Goal: Transaction & Acquisition: Purchase product/service

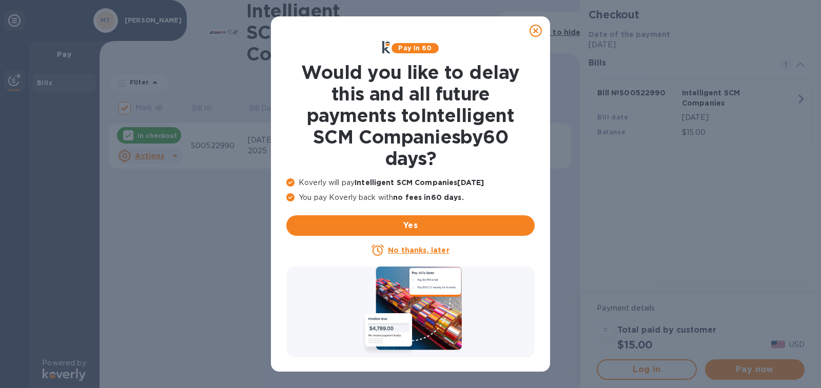
click at [429, 252] on u "No thanks, later" at bounding box center [418, 250] width 61 height 8
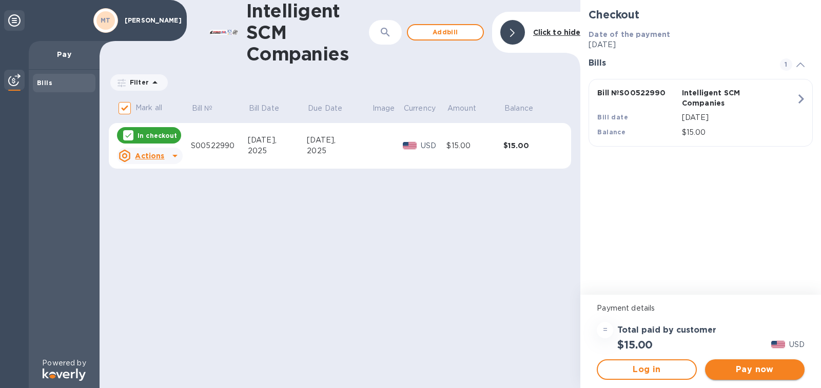
click at [741, 366] on span "Pay now" at bounding box center [754, 370] width 83 height 12
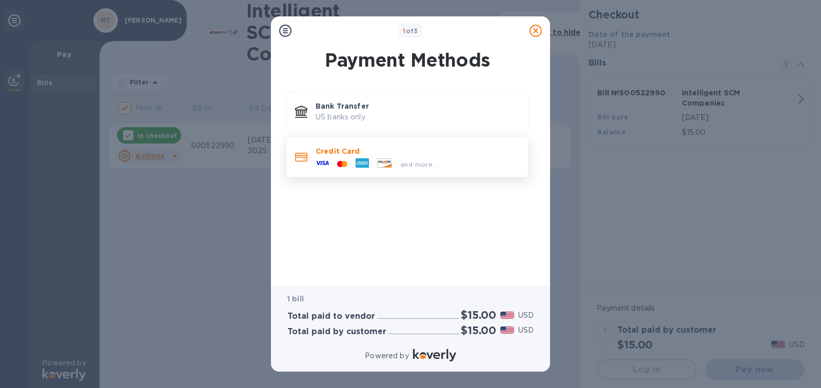
click at [380, 149] on p "Credit Card" at bounding box center [418, 151] width 204 height 10
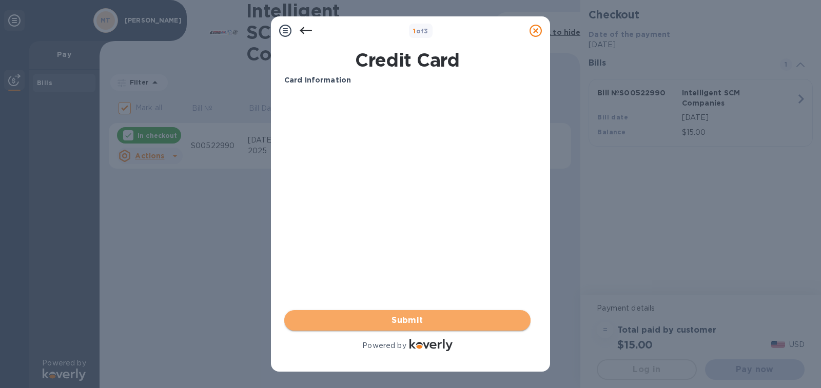
click at [417, 327] on button "Submit" at bounding box center [407, 320] width 246 height 21
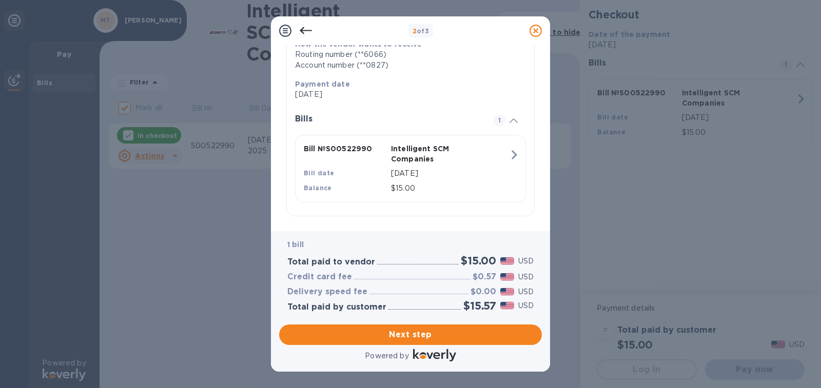
scroll to position [173, 0]
click at [426, 332] on span "Next step" at bounding box center [410, 335] width 246 height 12
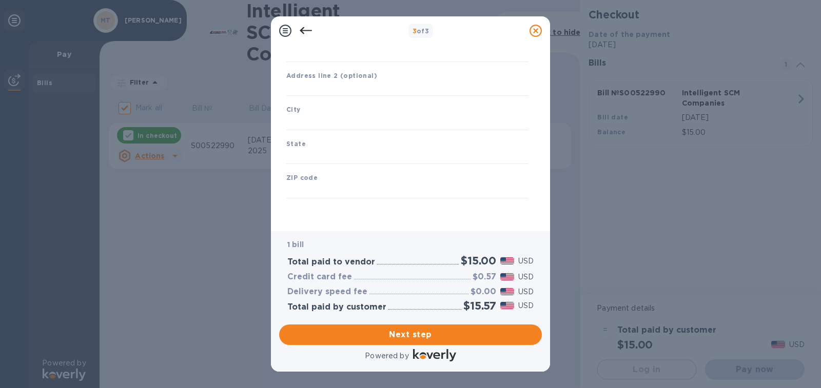
type input "[GEOGRAPHIC_DATA]"
click at [344, 114] on div "City" at bounding box center [407, 117] width 250 height 34
click at [342, 89] on input "text" at bounding box center [407, 88] width 242 height 15
click at [336, 56] on input "Business address" at bounding box center [407, 54] width 242 height 15
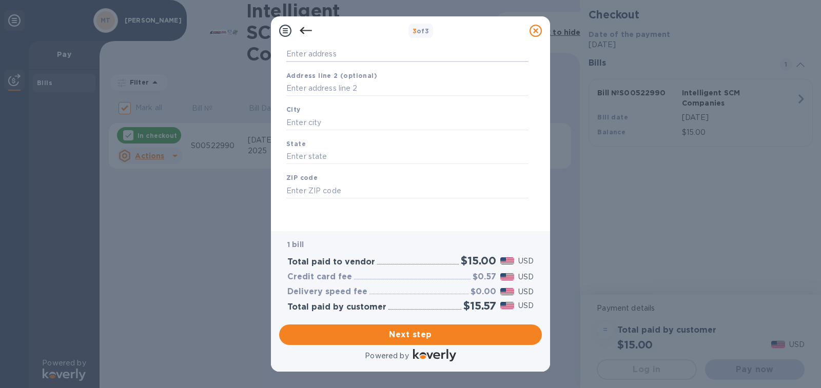
type input "[STREET_ADDRESS]"
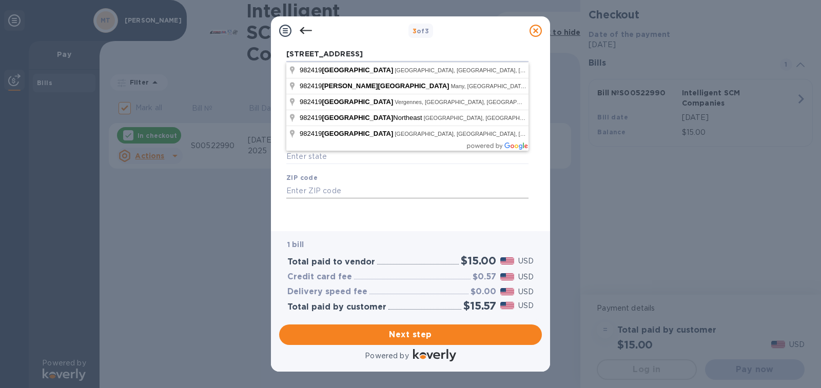
click at [352, 188] on input "text" at bounding box center [407, 190] width 242 height 15
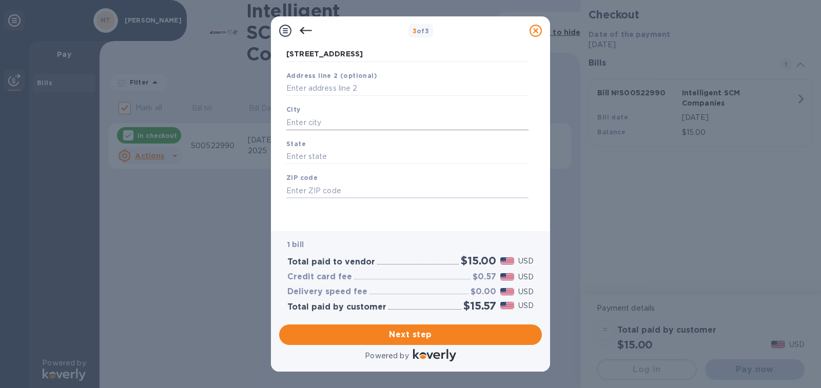
click at [333, 124] on input "text" at bounding box center [407, 122] width 242 height 15
click at [316, 88] on input "text" at bounding box center [407, 88] width 242 height 15
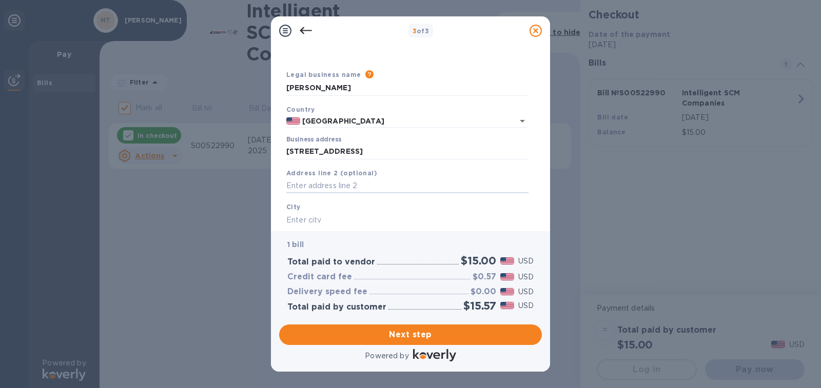
scroll to position [11, 0]
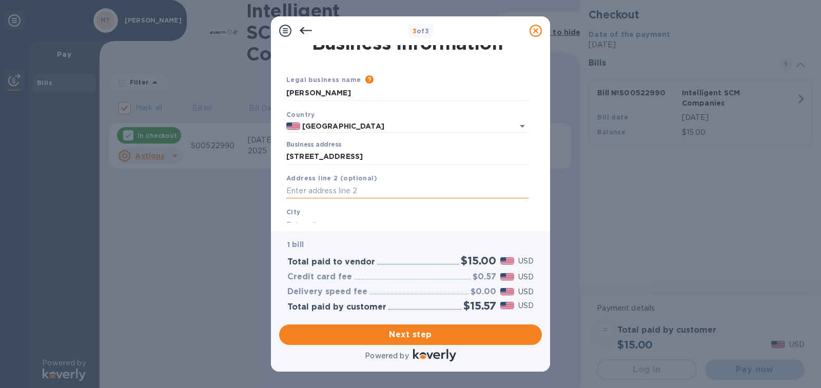
click at [310, 193] on input "text" at bounding box center [407, 191] width 242 height 15
click at [309, 212] on div "City" at bounding box center [407, 220] width 250 height 34
click at [308, 220] on input "text" at bounding box center [407, 225] width 242 height 15
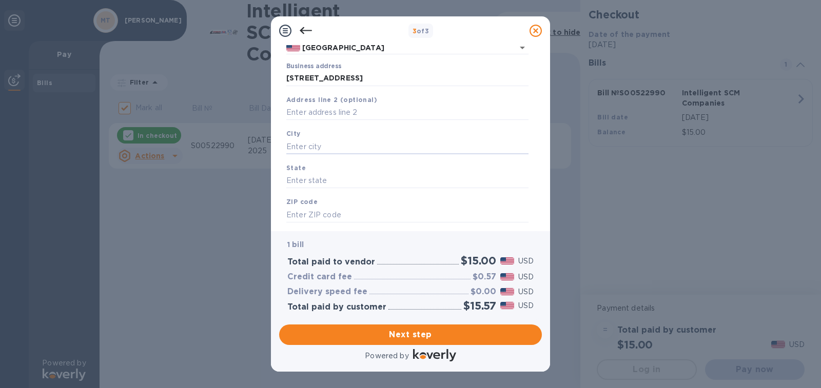
scroll to position [113, 0]
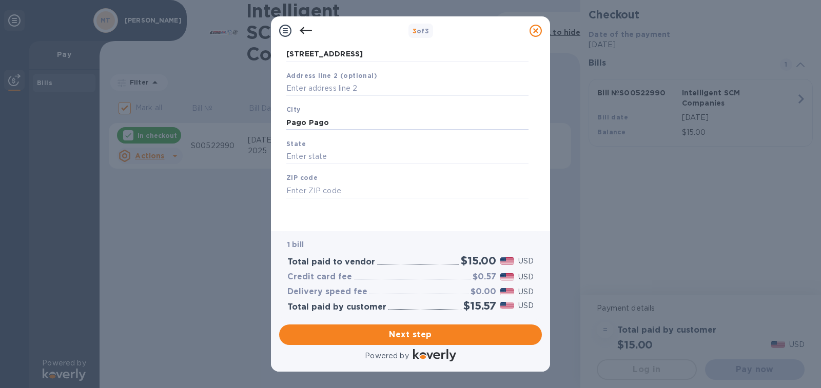
type input "Pago Pago"
type input "a"
type input "AS"
type input "96799"
click at [458, 329] on span "Next step" at bounding box center [410, 335] width 246 height 12
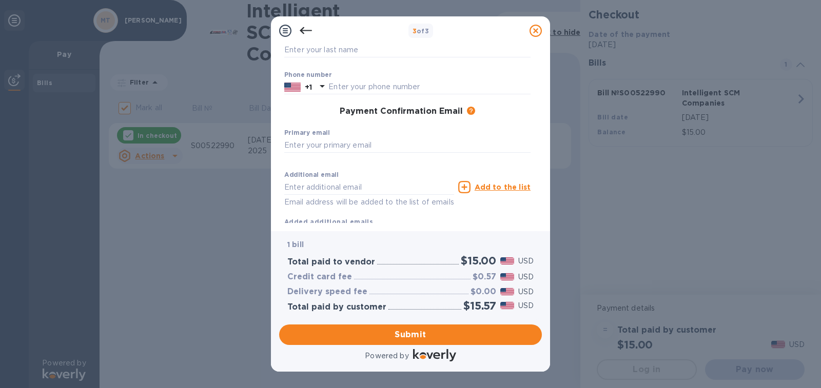
click at [485, 190] on u "Add to the list" at bounding box center [503, 187] width 56 height 8
click at [303, 186] on input "text" at bounding box center [369, 187] width 170 height 15
click at [305, 148] on input "text" at bounding box center [407, 145] width 246 height 15
type input "[EMAIL_ADDRESS][DOMAIN_NAME]"
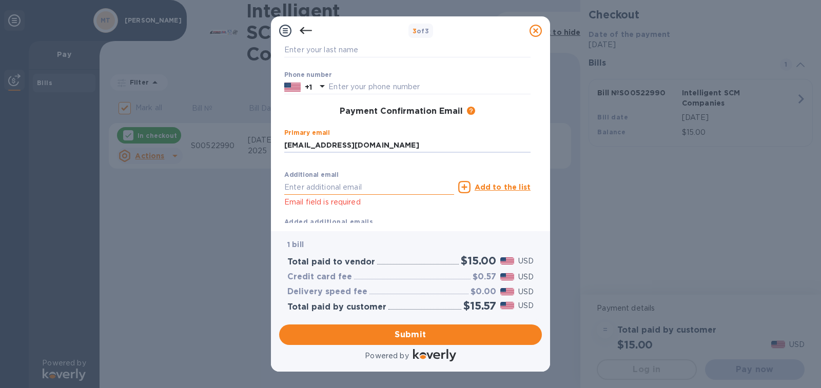
click at [319, 188] on div "First name ​ Last name ​ Phone number +1 Payment Confirmation Email The added e…" at bounding box center [407, 112] width 254 height 238
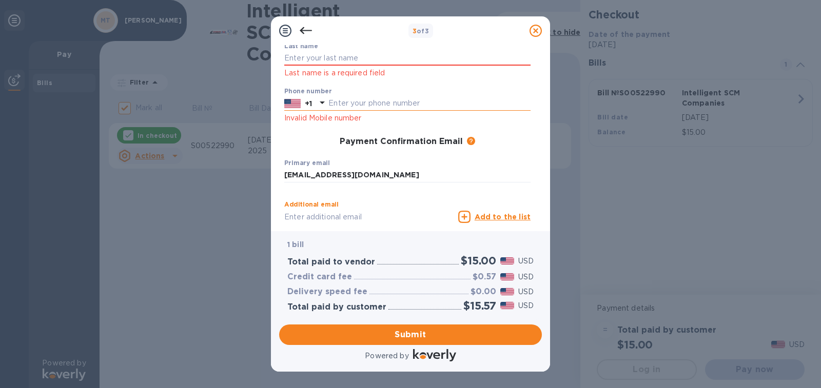
click at [342, 105] on input "text" at bounding box center [429, 103] width 202 height 15
click at [295, 97] on div at bounding box center [292, 103] width 21 height 15
click at [339, 99] on input "text" at bounding box center [429, 103] width 202 height 15
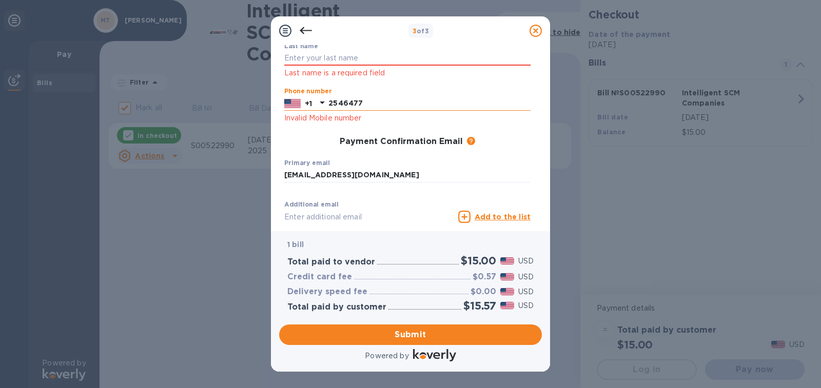
type input "2546477"
click at [295, 104] on img at bounding box center [292, 103] width 16 height 11
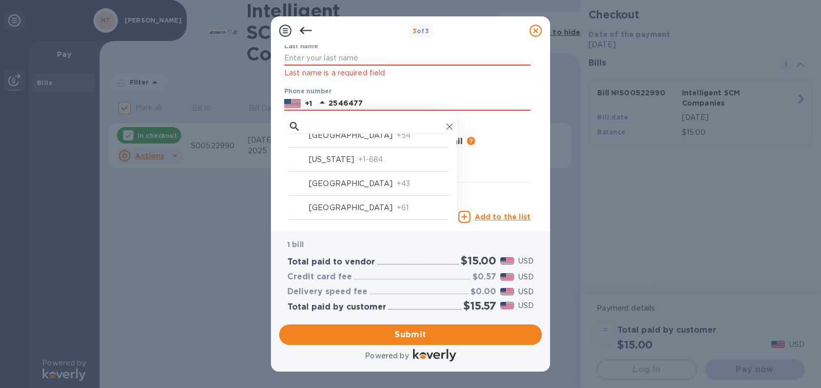
scroll to position [257, 0]
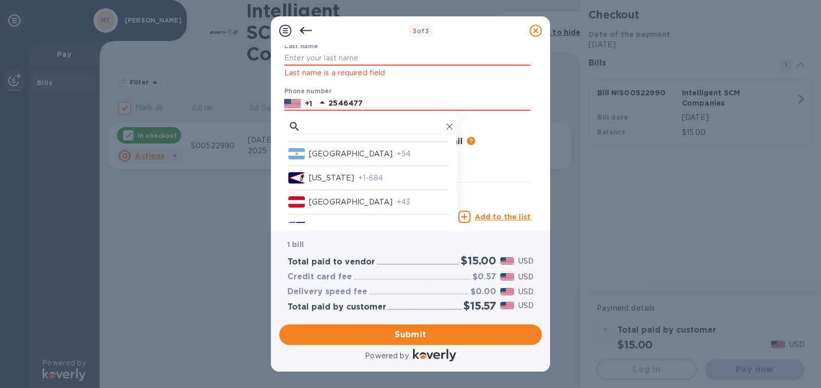
drag, startPoint x: 368, startPoint y: 178, endPoint x: 377, endPoint y: 178, distance: 9.2
click at [354, 178] on p "[US_STATE]" at bounding box center [331, 178] width 45 height 11
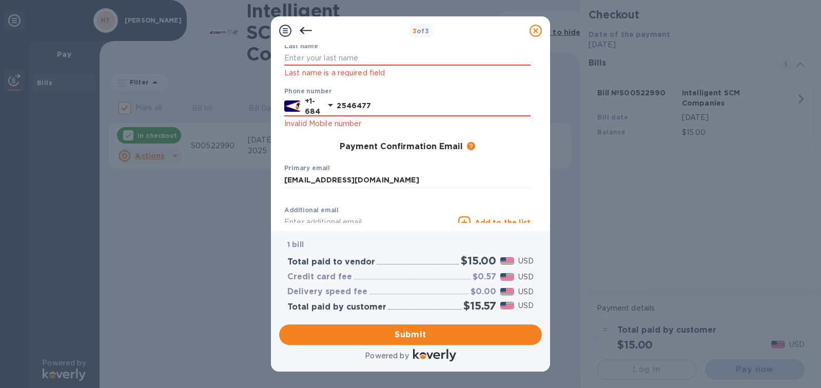
click at [348, 211] on div "Additional email Email field is required" at bounding box center [369, 225] width 170 height 37
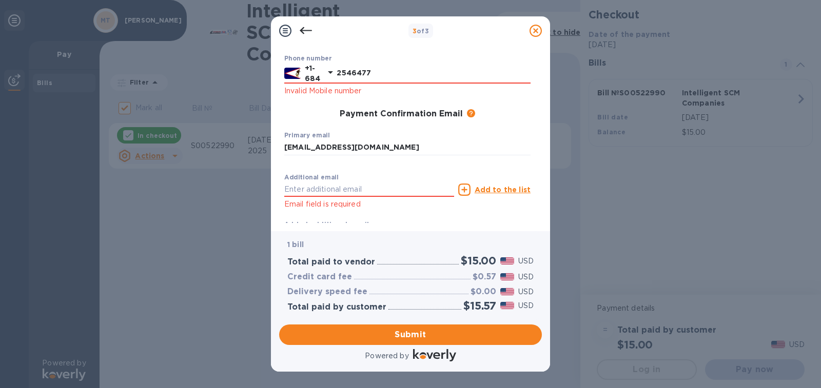
scroll to position [165, 0]
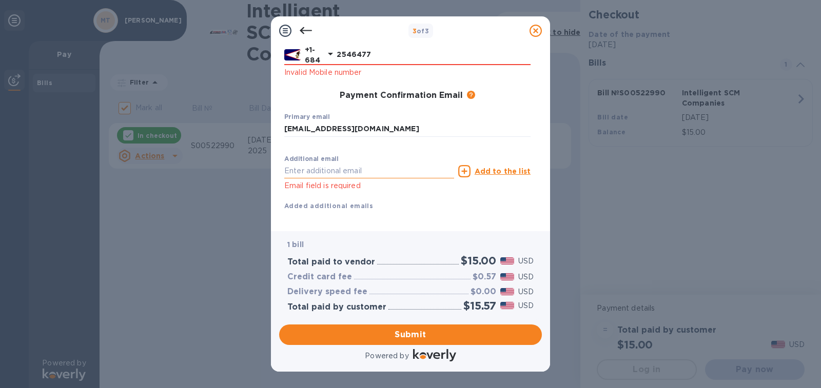
click at [313, 174] on input "text" at bounding box center [369, 171] width 170 height 15
type input "[EMAIL_ADDRESS][DOMAIN_NAME]"
click at [504, 170] on u "Add to the list" at bounding box center [503, 171] width 56 height 8
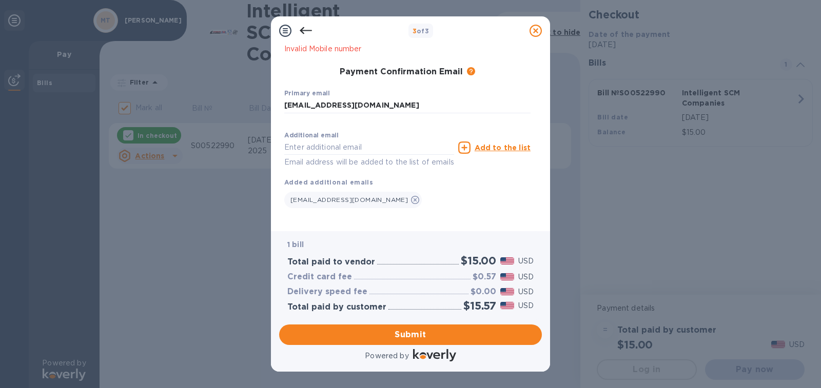
scroll to position [202, 0]
click at [419, 336] on span "Submit" at bounding box center [410, 335] width 246 height 12
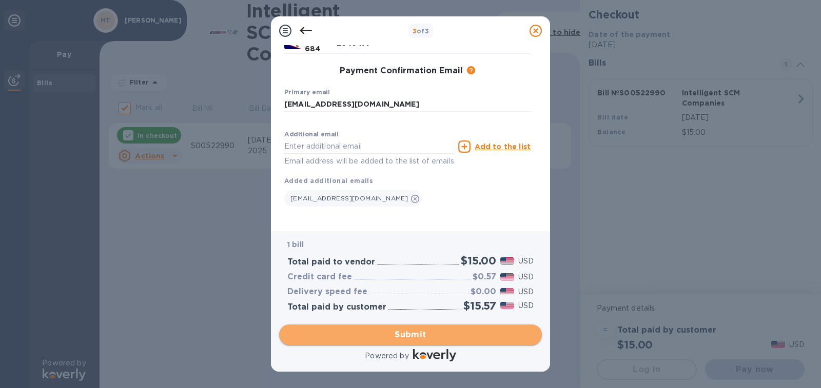
click at [409, 339] on span "Submit" at bounding box center [410, 335] width 246 height 12
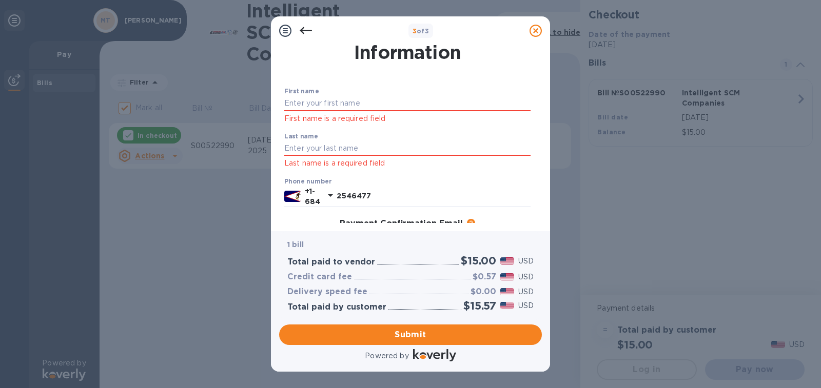
scroll to position [0, 0]
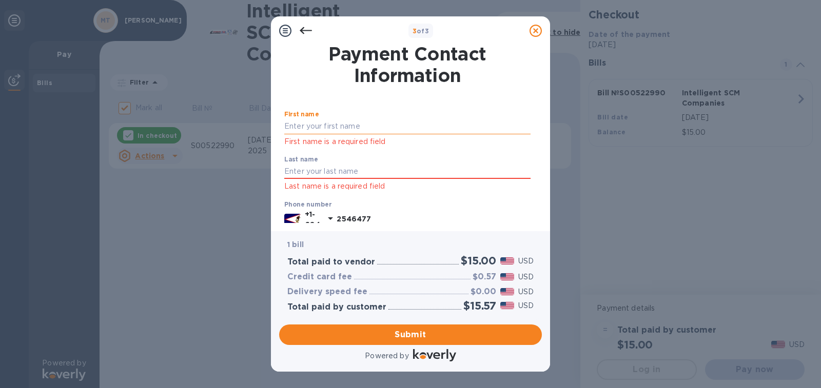
click at [320, 124] on input "text" at bounding box center [407, 126] width 246 height 15
type input "Ruta J"
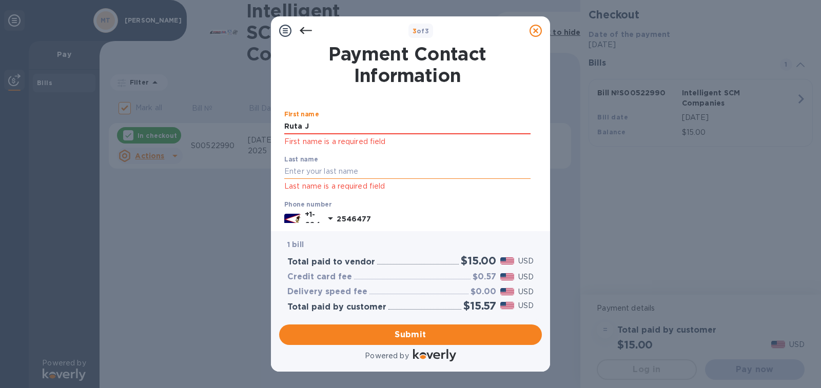
click at [325, 169] on input "text" at bounding box center [407, 171] width 246 height 15
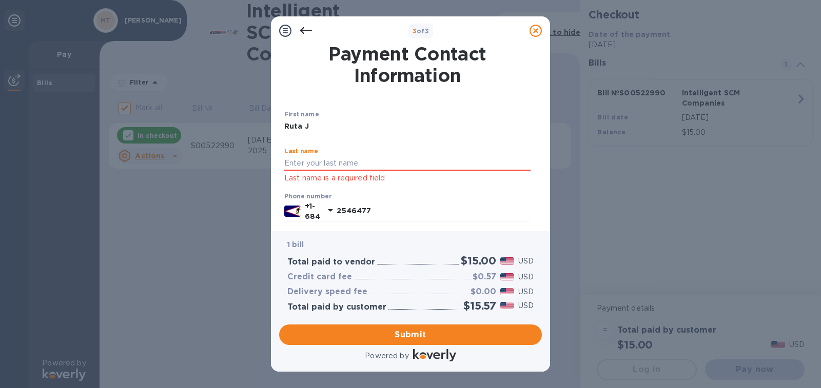
type input "Tuifatu"
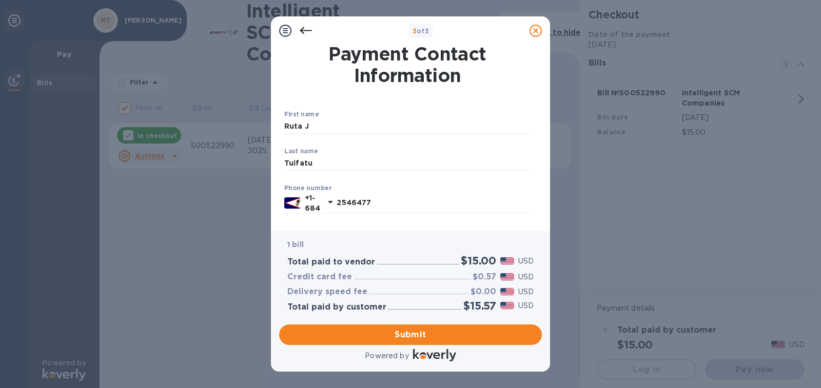
click at [537, 126] on div "Payment Contact Information First name [PERSON_NAME] ​ Last name [PERSON_NAME] …" at bounding box center [410, 134] width 263 height 178
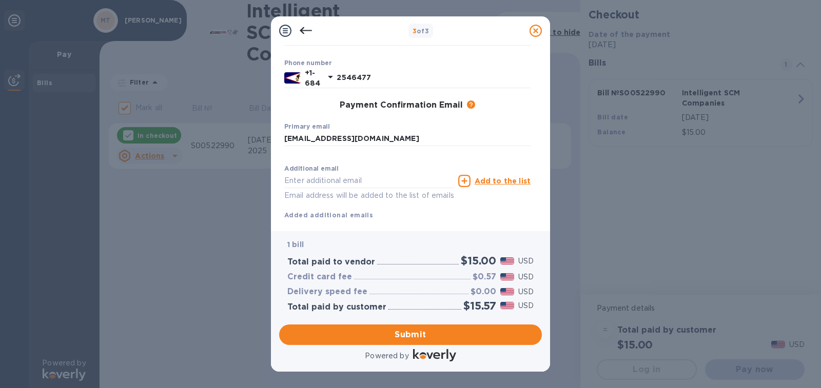
scroll to position [172, 0]
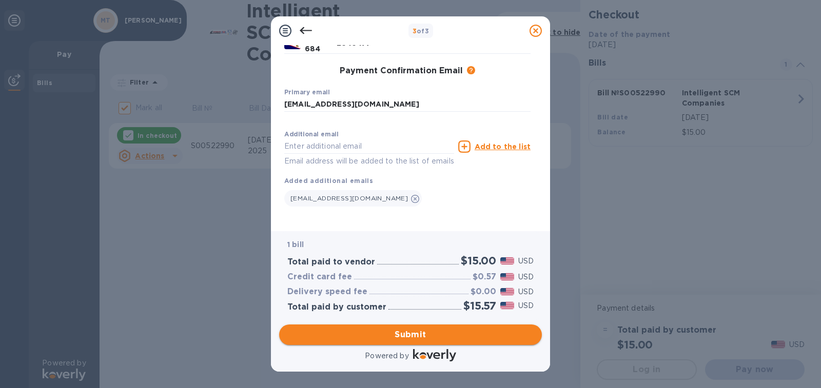
click at [456, 330] on span "Submit" at bounding box center [410, 335] width 246 height 12
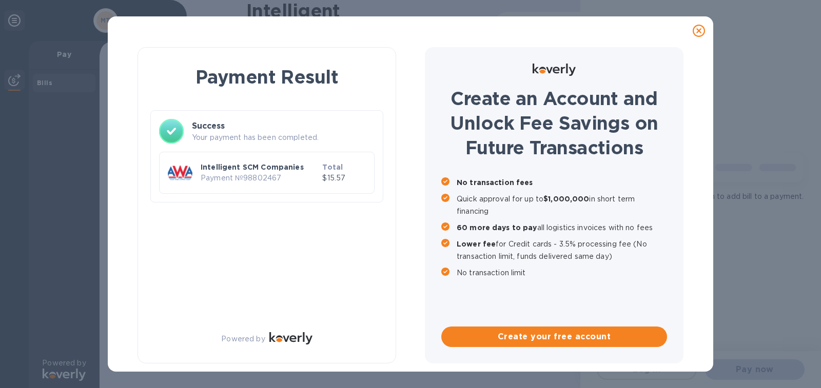
checkbox input "false"
click at [256, 180] on p "Payment № 98802467" at bounding box center [259, 178] width 117 height 11
click at [699, 32] on icon at bounding box center [699, 31] width 12 height 12
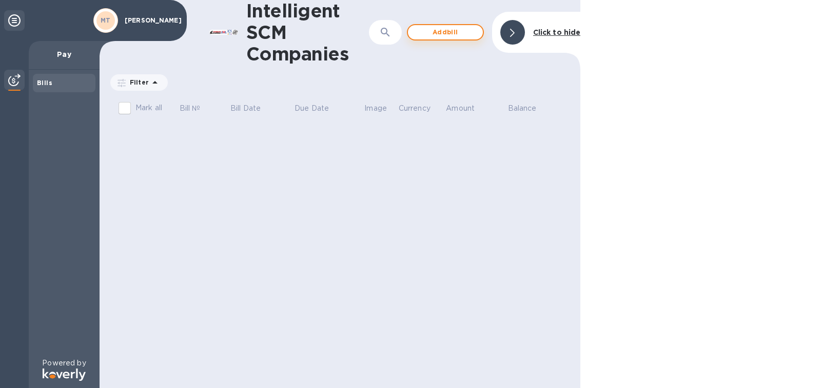
click at [469, 28] on span "Add bill" at bounding box center [445, 32] width 58 height 12
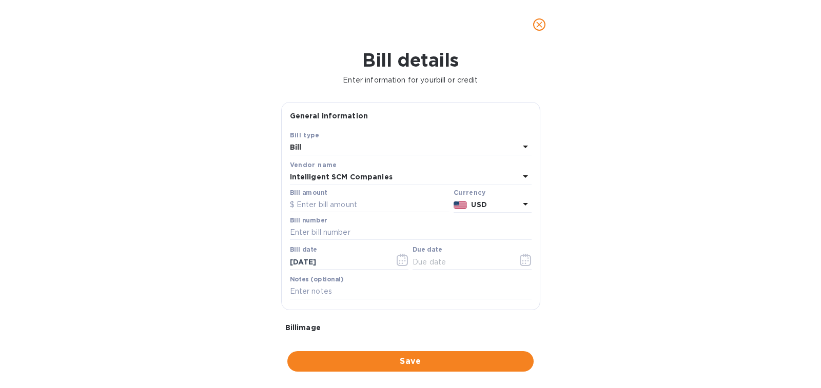
click at [542, 24] on icon "close" at bounding box center [539, 24] width 10 height 10
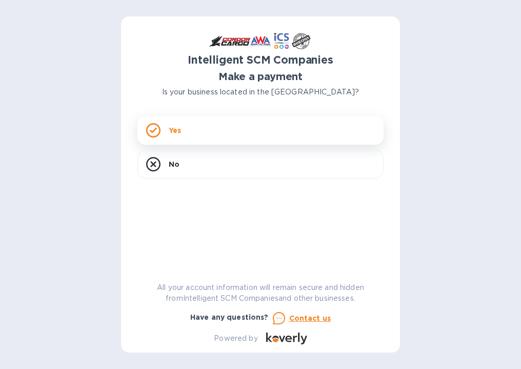
click at [199, 144] on div "Yes" at bounding box center [261, 130] width 246 height 29
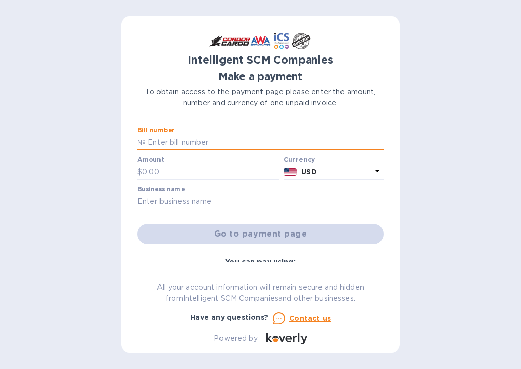
click at [202, 143] on input "text" at bounding box center [265, 142] width 238 height 15
type input "S00522990"
click at [174, 178] on input "text" at bounding box center [211, 171] width 138 height 15
type input "45"
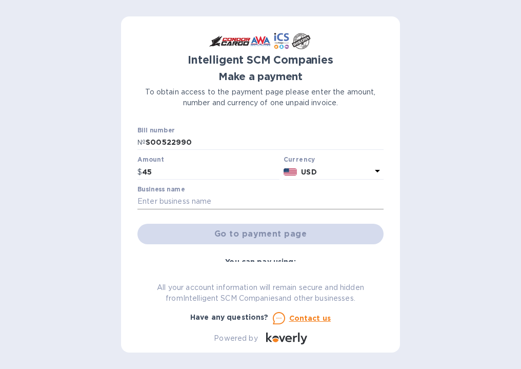
drag, startPoint x: 226, startPoint y: 193, endPoint x: 220, endPoint y: 200, distance: 8.7
click at [225, 193] on div "Business name" at bounding box center [261, 198] width 246 height 24
click at [218, 203] on input "text" at bounding box center [261, 201] width 246 height 15
type input "[PERSON_NAME]"
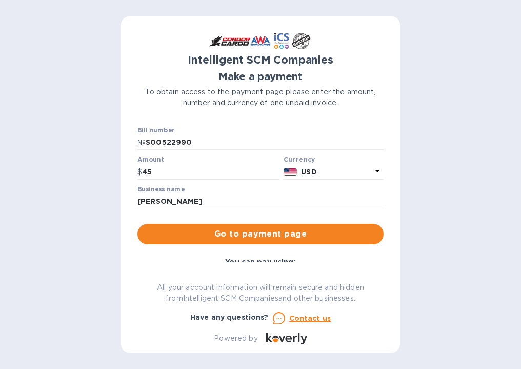
click at [384, 162] on div "Intelligent SCM Companies Make a payment To obtain access to the payment page p…" at bounding box center [260, 184] width 279 height 336
drag, startPoint x: 384, startPoint y: 180, endPoint x: 380, endPoint y: 206, distance: 26.5
click at [380, 206] on div "Intelligent SCM Companies Make a payment To obtain access to the payment page p…" at bounding box center [260, 184] width 279 height 336
click at [335, 229] on span "Go to payment page" at bounding box center [261, 234] width 230 height 12
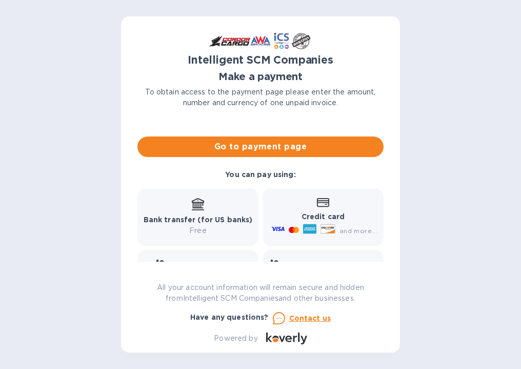
scroll to position [103, 0]
